Goal: Transaction & Acquisition: Register for event/course

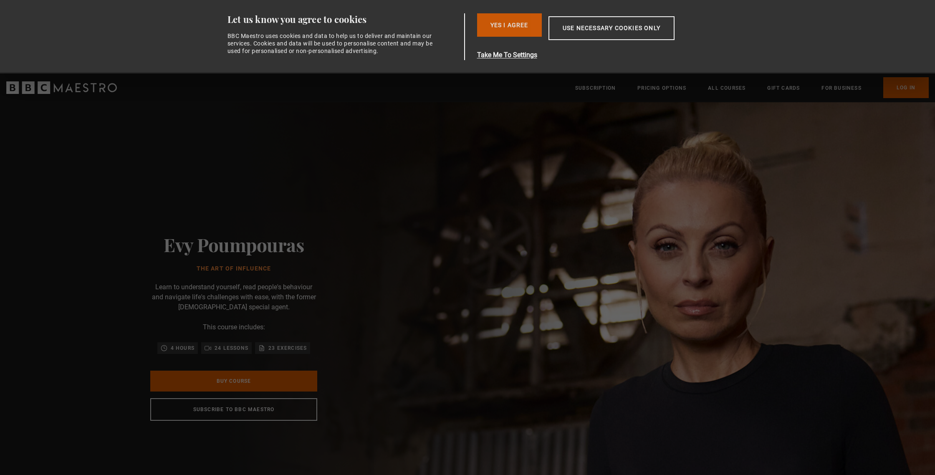
click at [492, 24] on button "Yes I Agree" at bounding box center [509, 24] width 65 height 23
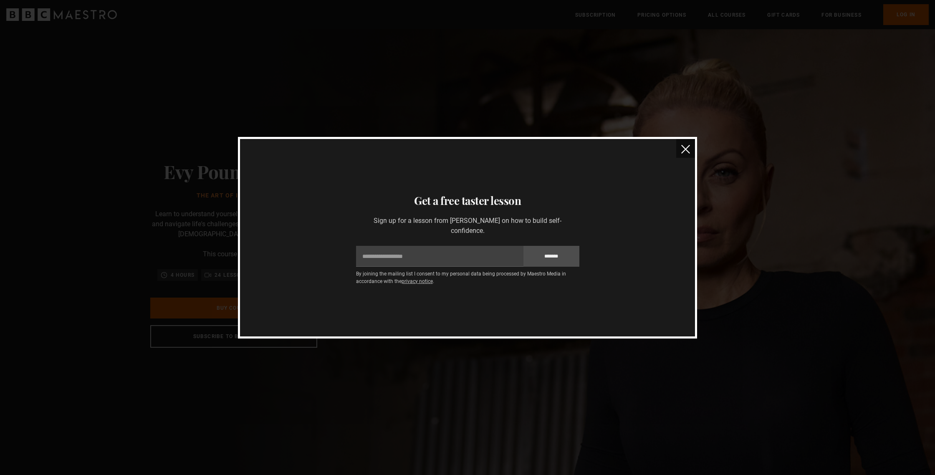
click at [685, 150] on img "close" at bounding box center [685, 149] width 9 height 9
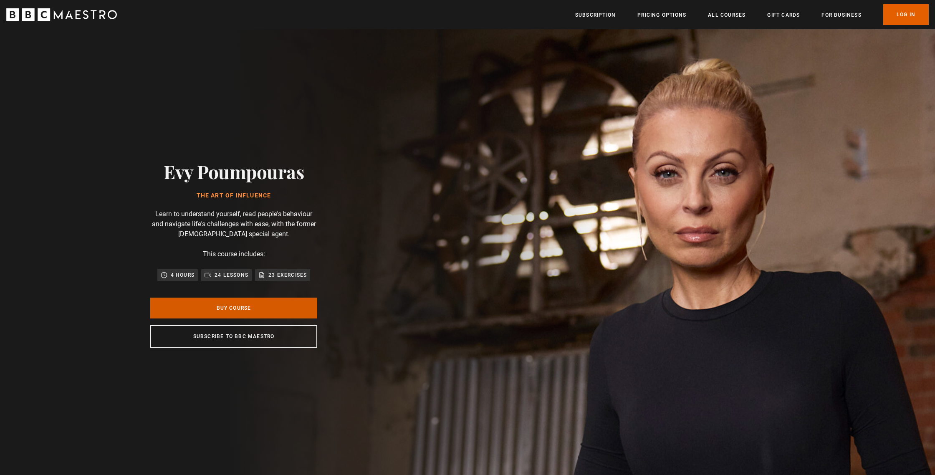
scroll to position [0, 219]
click at [276, 312] on link "Buy Course" at bounding box center [233, 307] width 167 height 21
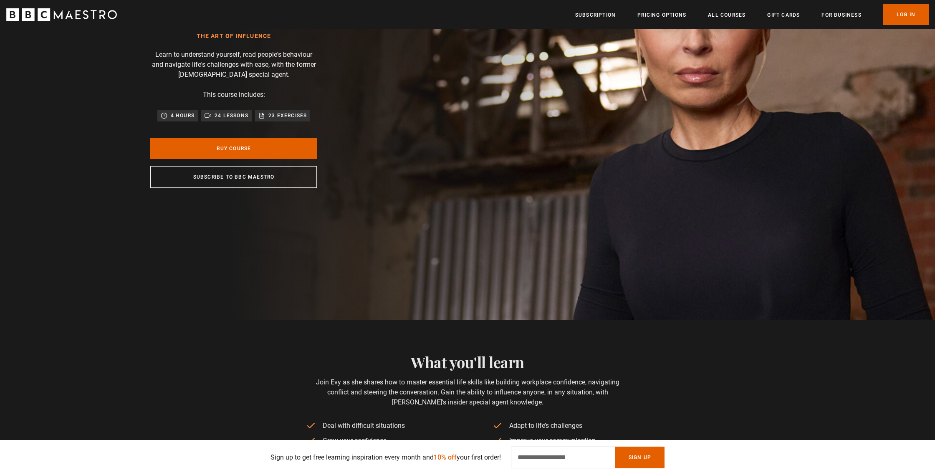
scroll to position [194, 0]
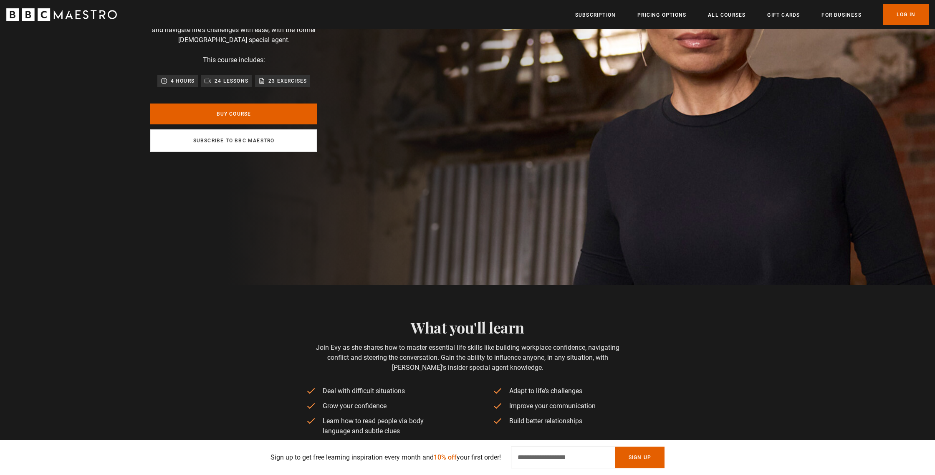
click at [244, 145] on link "Subscribe to BBC Maestro" at bounding box center [233, 140] width 167 height 23
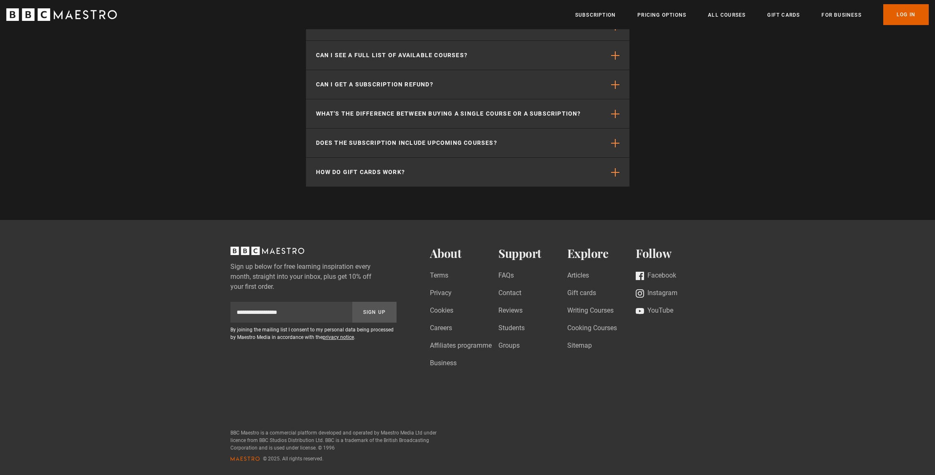
scroll to position [0, 219]
click at [453, 255] on h2 "About" at bounding box center [464, 254] width 69 height 14
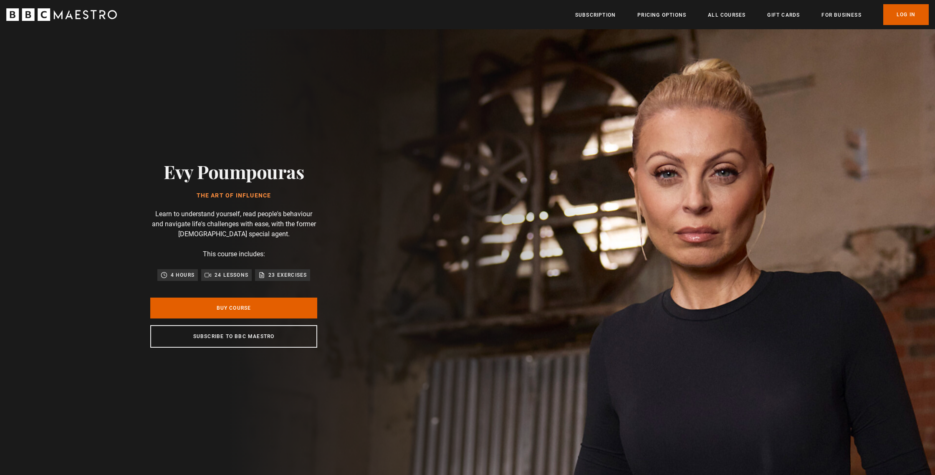
scroll to position [0, 656]
click at [290, 275] on p "23 exercises" at bounding box center [287, 275] width 38 height 8
